Goal: Task Accomplishment & Management: Manage account settings

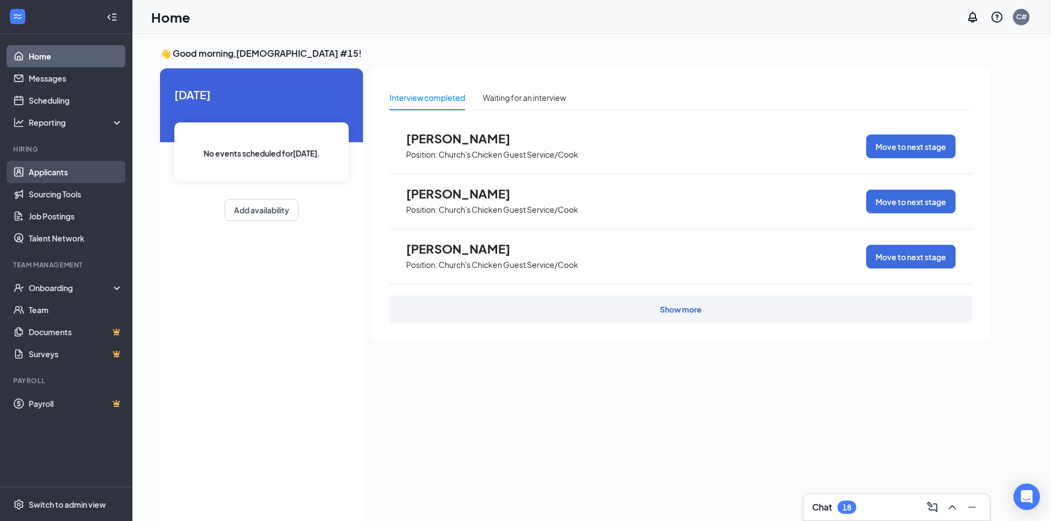
click at [49, 168] on link "Applicants" at bounding box center [76, 172] width 94 height 22
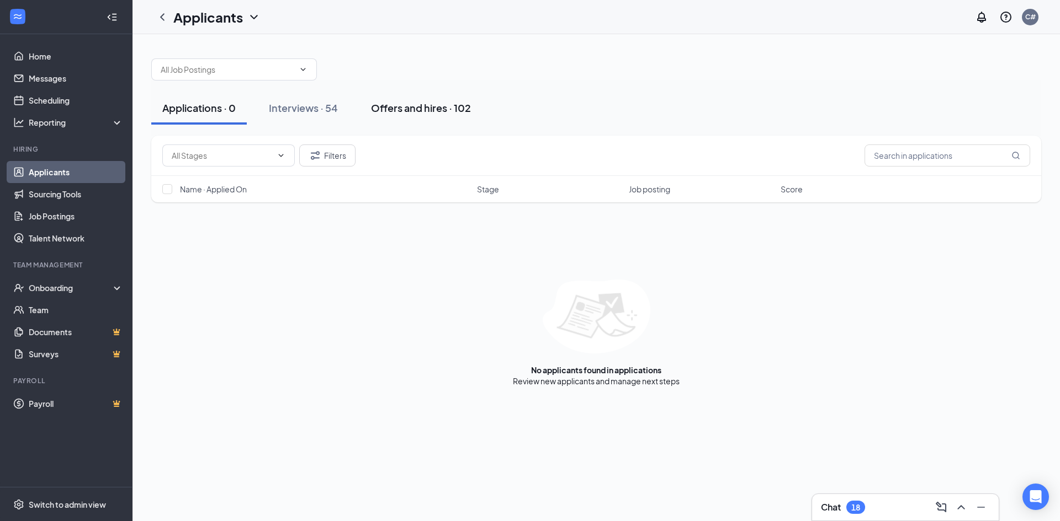
click at [396, 109] on div "Offers and hires · 102" at bounding box center [421, 108] width 100 height 14
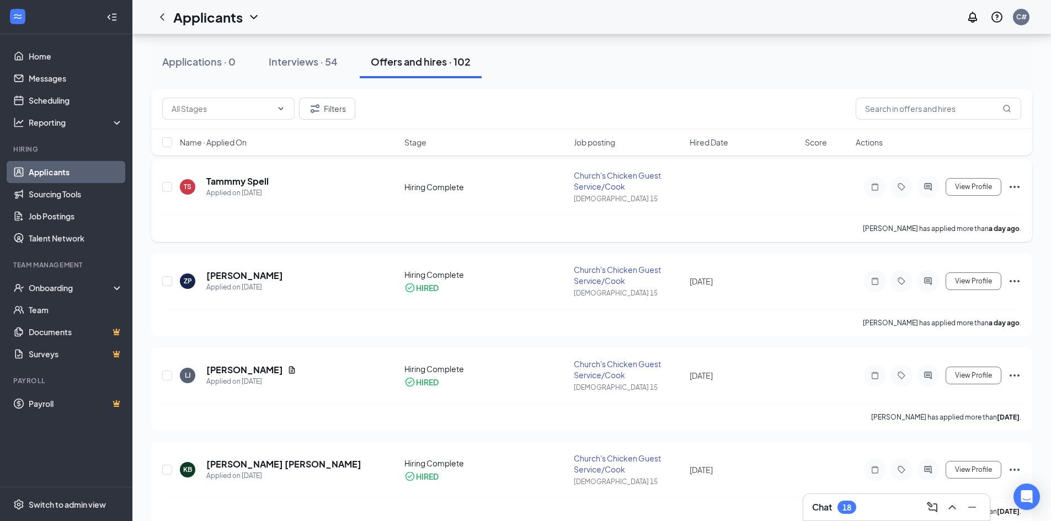
scroll to position [55, 0]
click at [1011, 283] on icon "Ellipses" at bounding box center [1014, 280] width 13 height 13
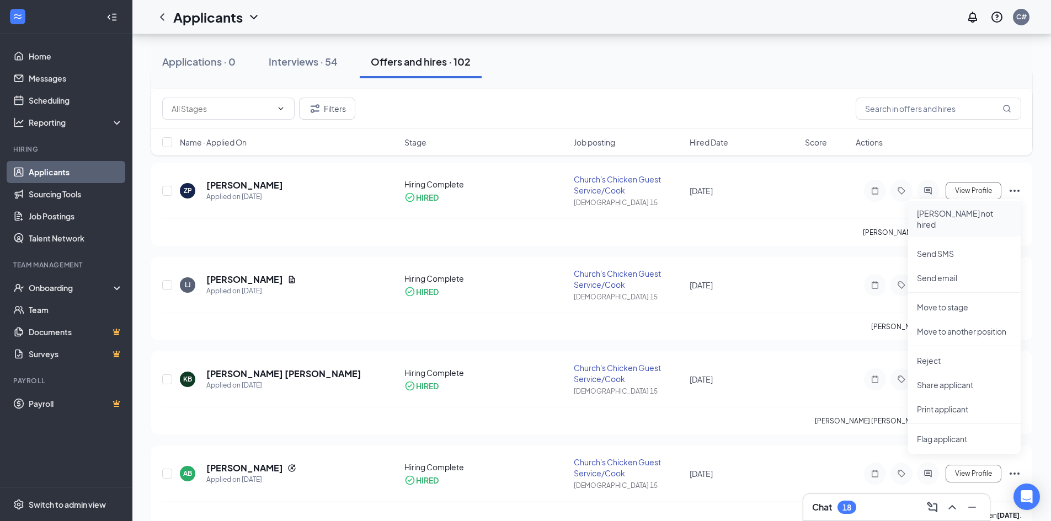
scroll to position [166, 0]
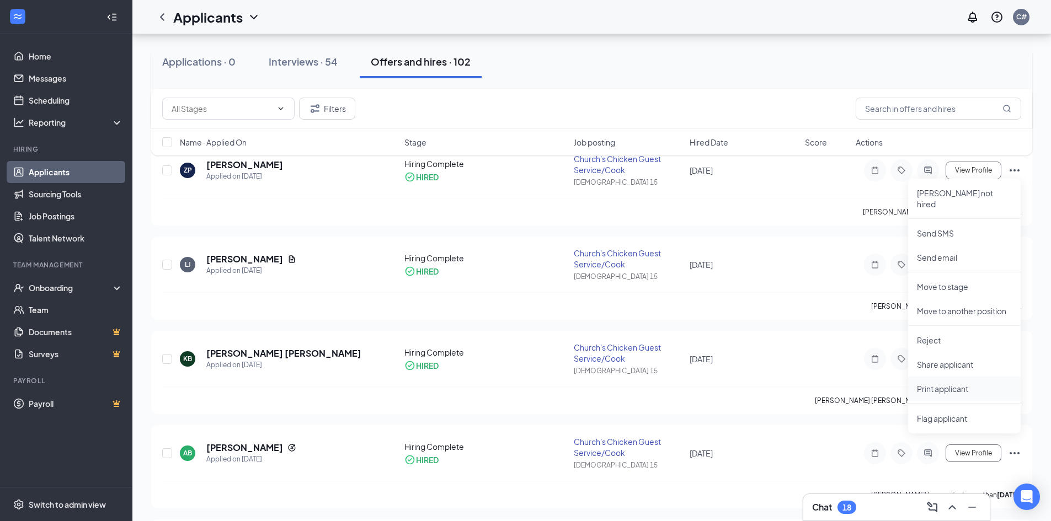
click at [942, 384] on p "Print applicant" at bounding box center [964, 389] width 95 height 11
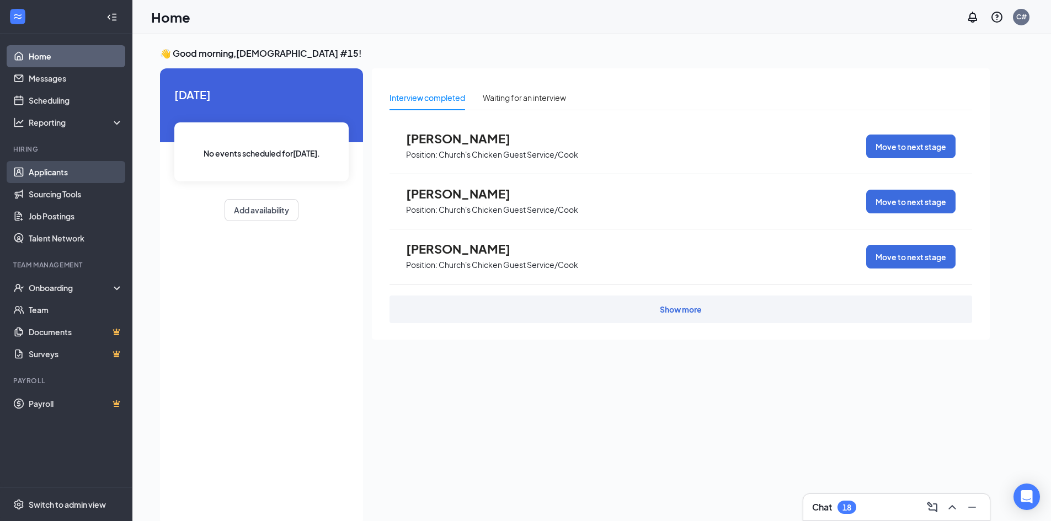
click at [49, 170] on link "Applicants" at bounding box center [76, 172] width 94 height 22
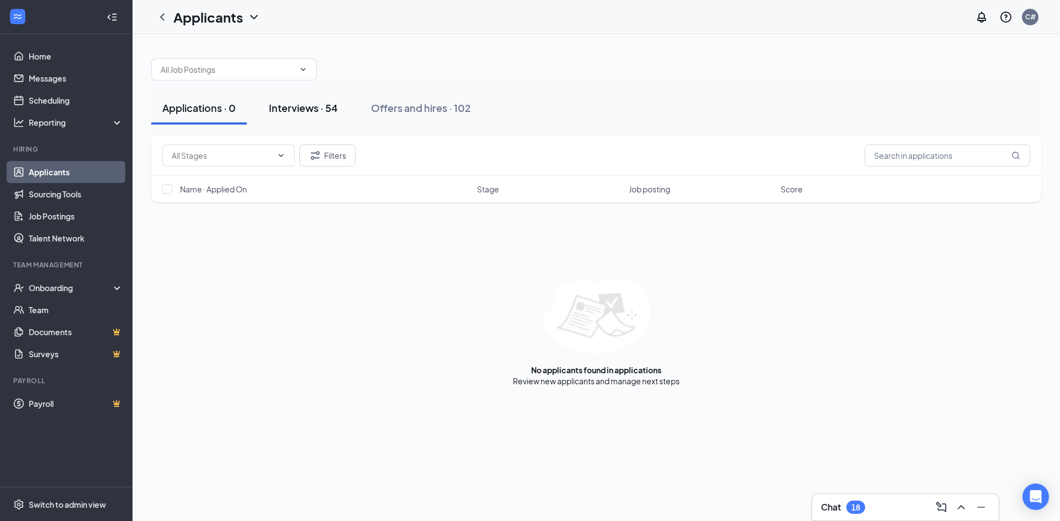
click at [308, 109] on div "Interviews · 54" at bounding box center [303, 108] width 69 height 14
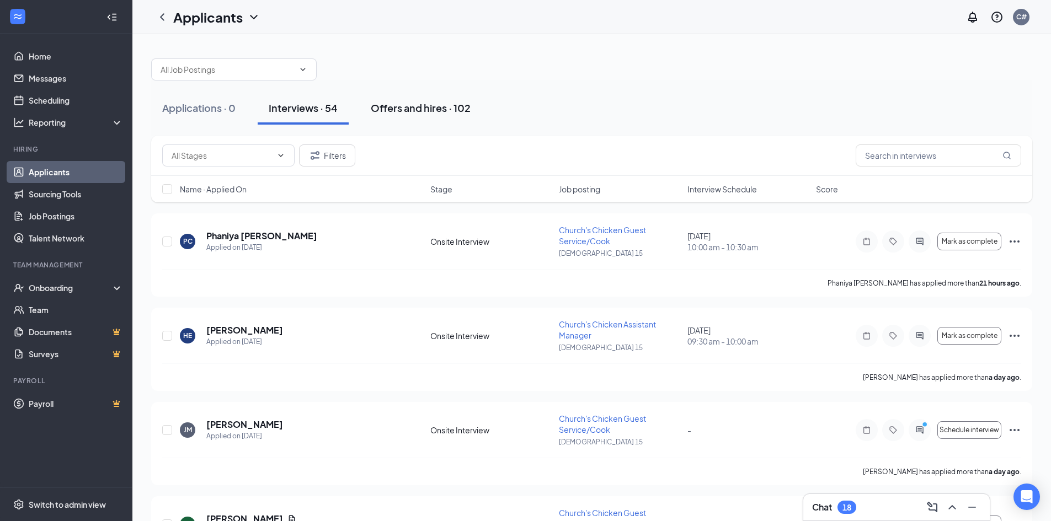
click at [402, 111] on div "Offers and hires · 102" at bounding box center [421, 108] width 100 height 14
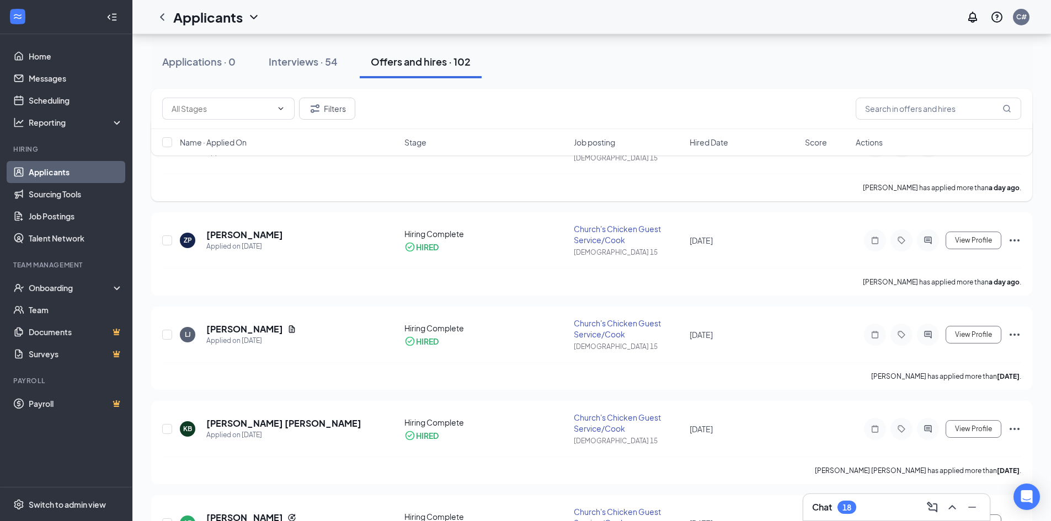
scroll to position [110, 0]
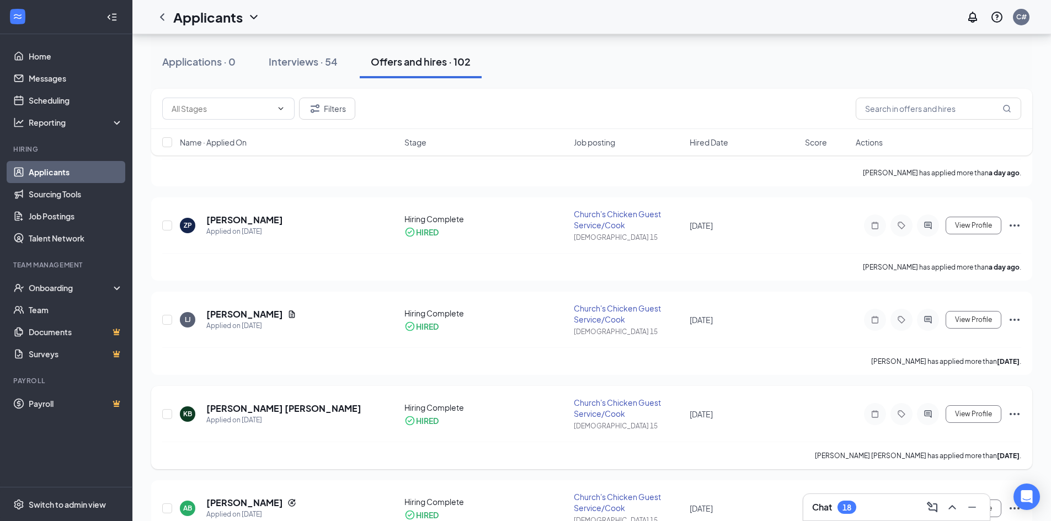
click at [1016, 412] on icon "Ellipses" at bounding box center [1014, 414] width 13 height 13
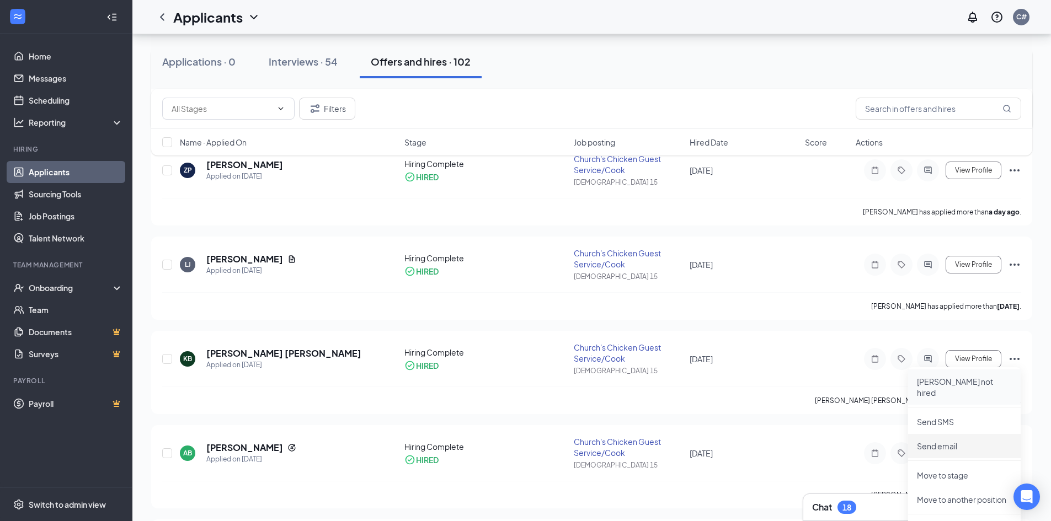
scroll to position [331, 0]
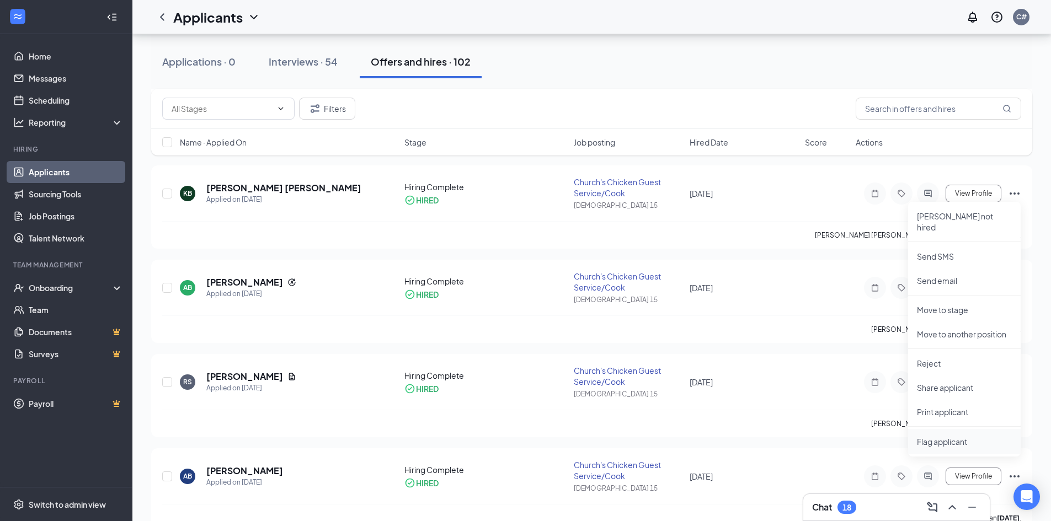
click at [940, 436] on span "Flag applicant" at bounding box center [964, 442] width 95 height 12
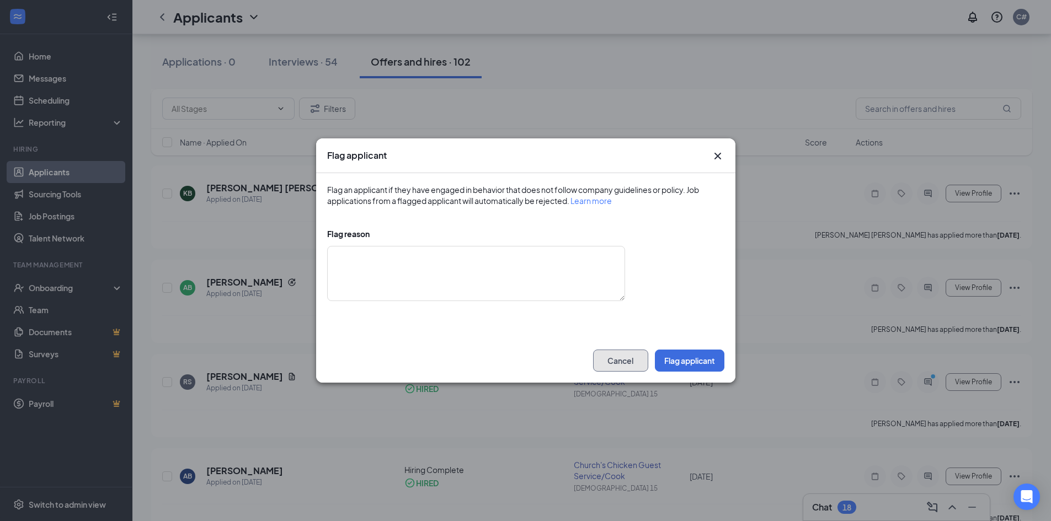
click at [613, 354] on button "Cancel" at bounding box center [620, 361] width 55 height 22
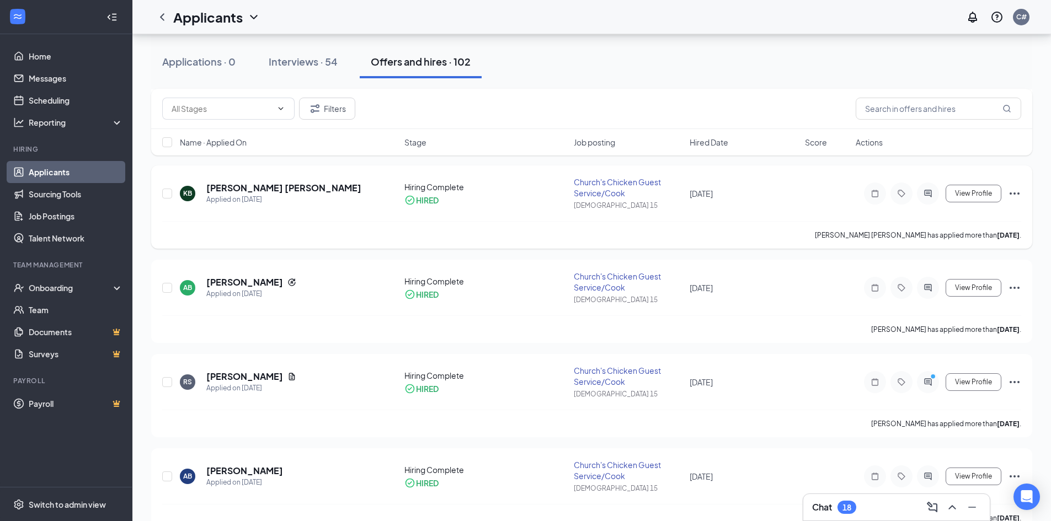
click at [1014, 194] on icon "Ellipses" at bounding box center [1015, 194] width 10 height 2
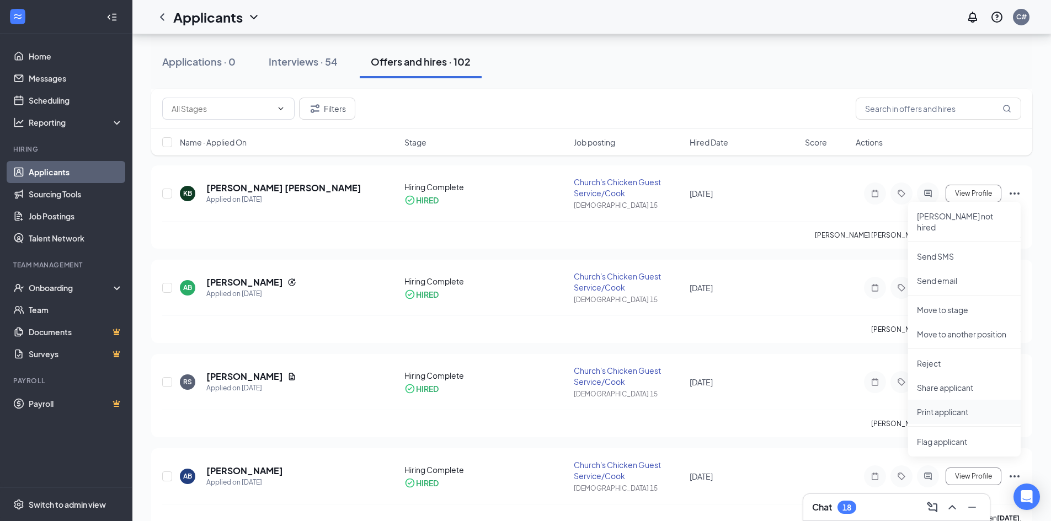
click at [952, 407] on p "Print applicant" at bounding box center [964, 412] width 95 height 11
